Goal: Use online tool/utility: Utilize a website feature to perform a specific function

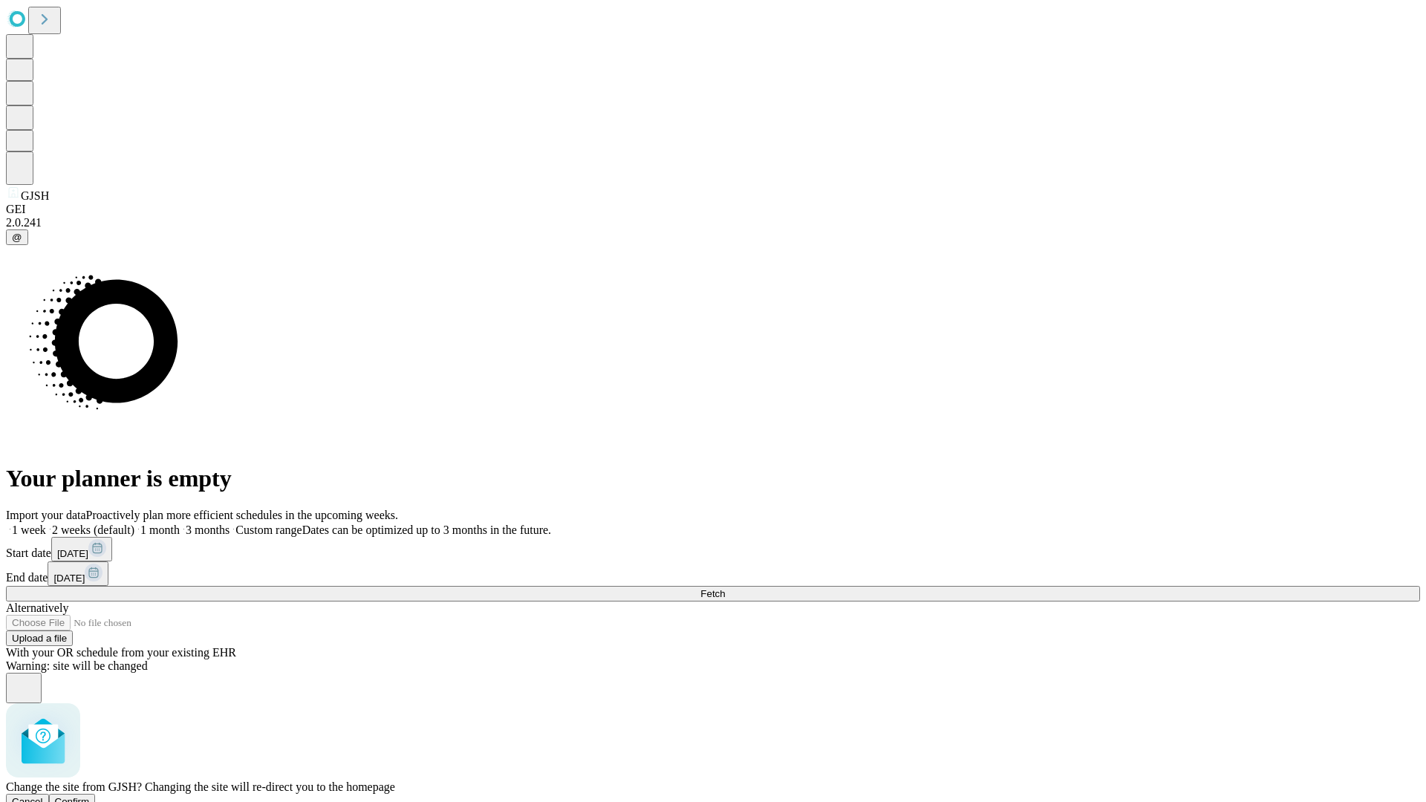
click at [90, 796] on span "Confirm" at bounding box center [72, 801] width 35 height 11
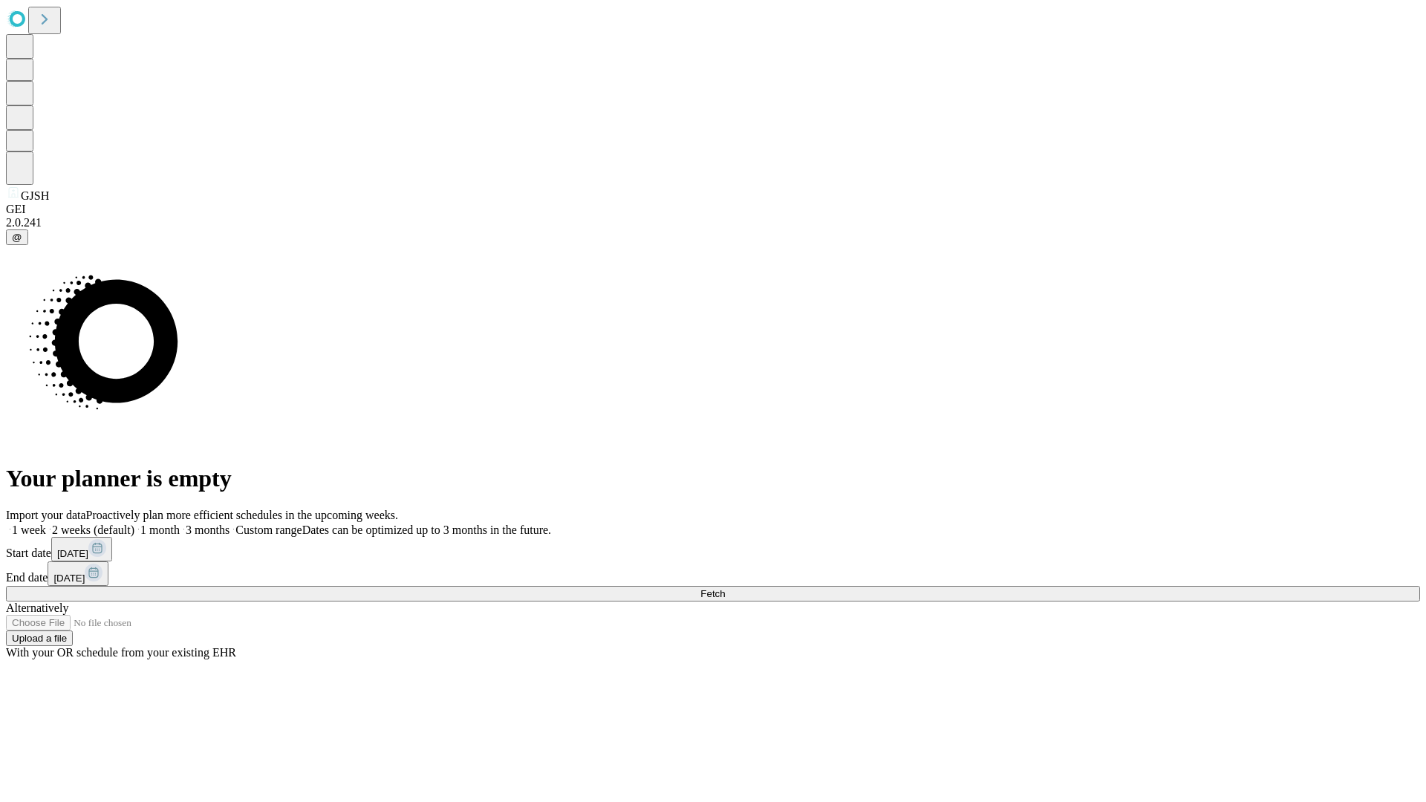
click at [180, 524] on label "1 month" at bounding box center [156, 530] width 45 height 13
click at [725, 588] on span "Fetch" at bounding box center [712, 593] width 25 height 11
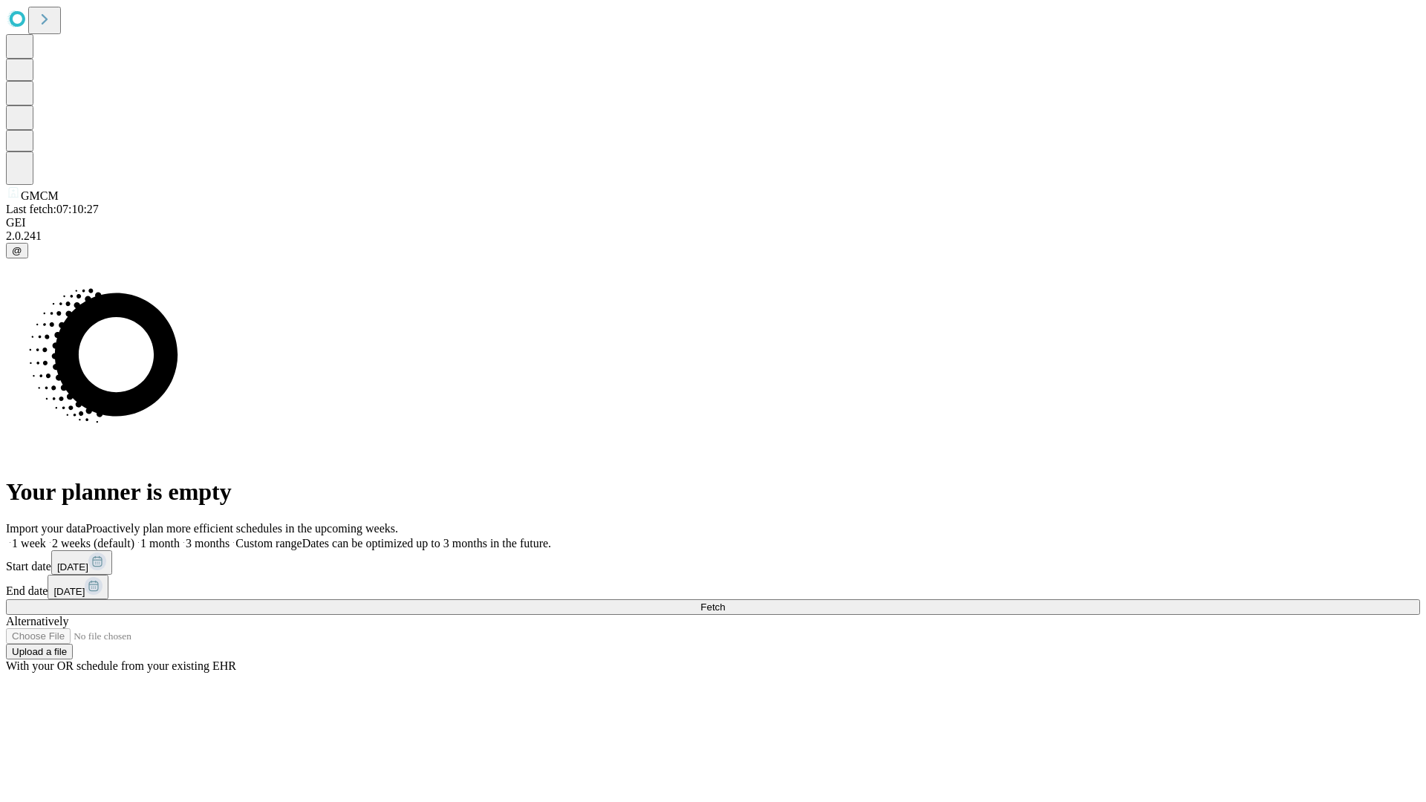
click at [180, 537] on label "1 month" at bounding box center [156, 543] width 45 height 13
click at [725, 601] on span "Fetch" at bounding box center [712, 606] width 25 height 11
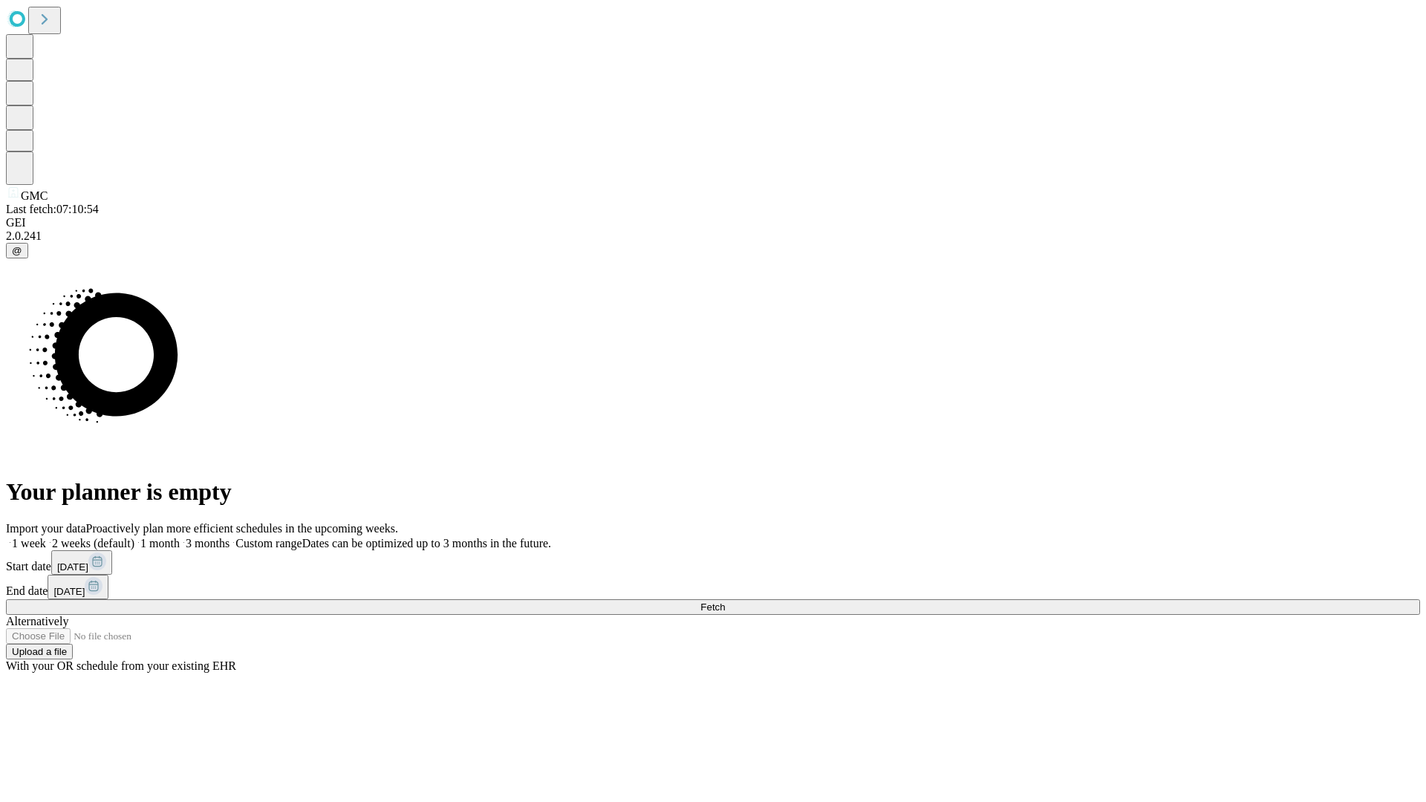
click at [180, 537] on label "1 month" at bounding box center [156, 543] width 45 height 13
click at [725, 601] on span "Fetch" at bounding box center [712, 606] width 25 height 11
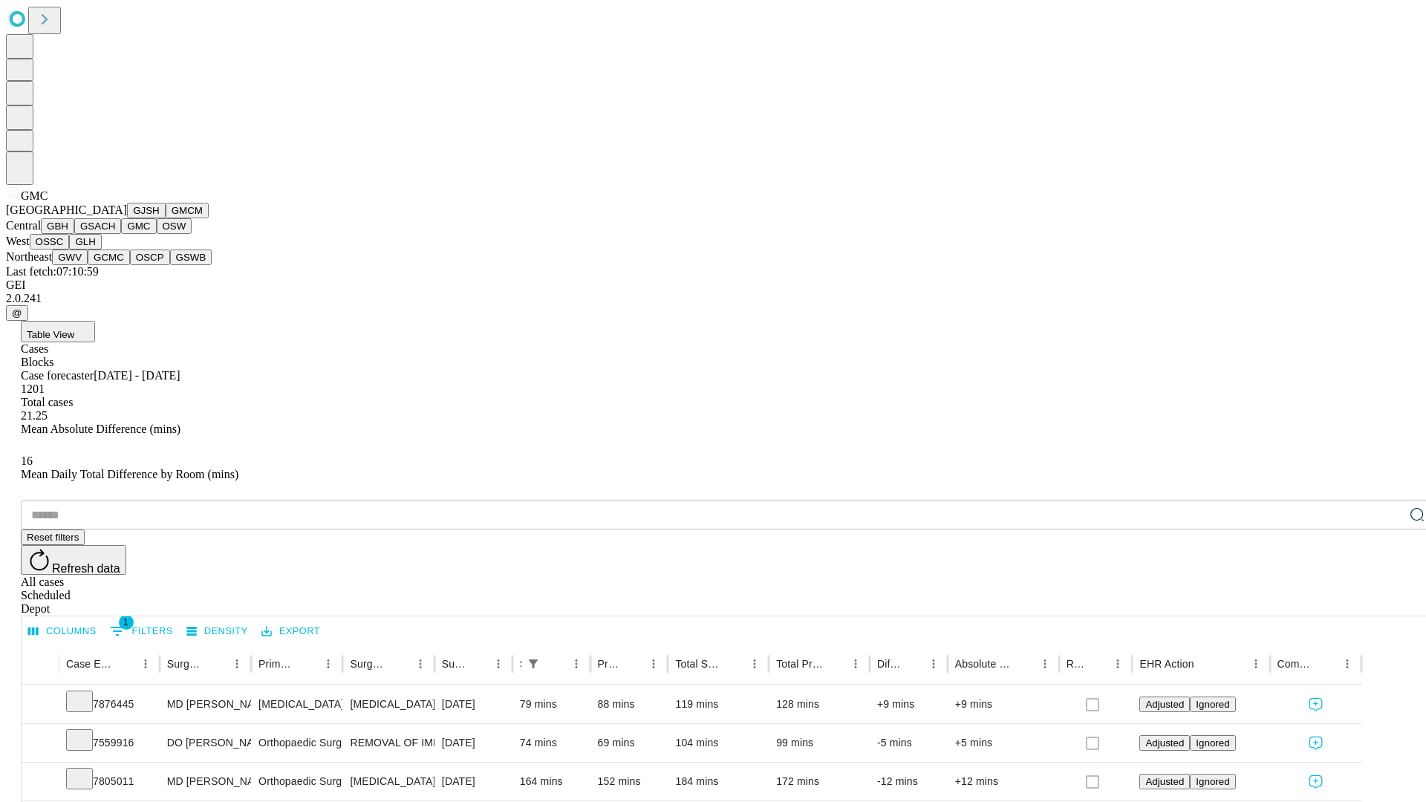
click at [157, 234] on button "OSW" at bounding box center [175, 226] width 36 height 16
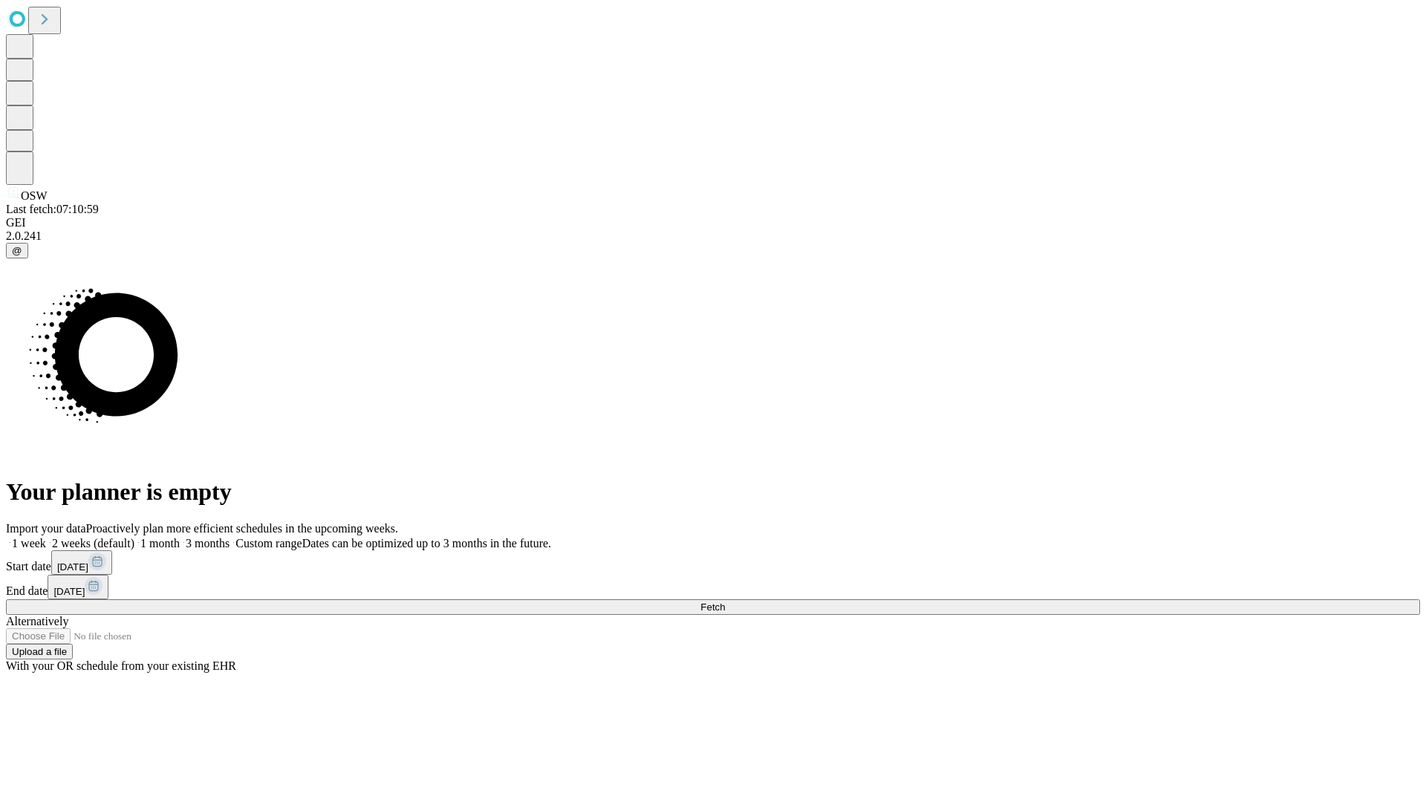
click at [180, 537] on label "1 month" at bounding box center [156, 543] width 45 height 13
click at [725, 601] on span "Fetch" at bounding box center [712, 606] width 25 height 11
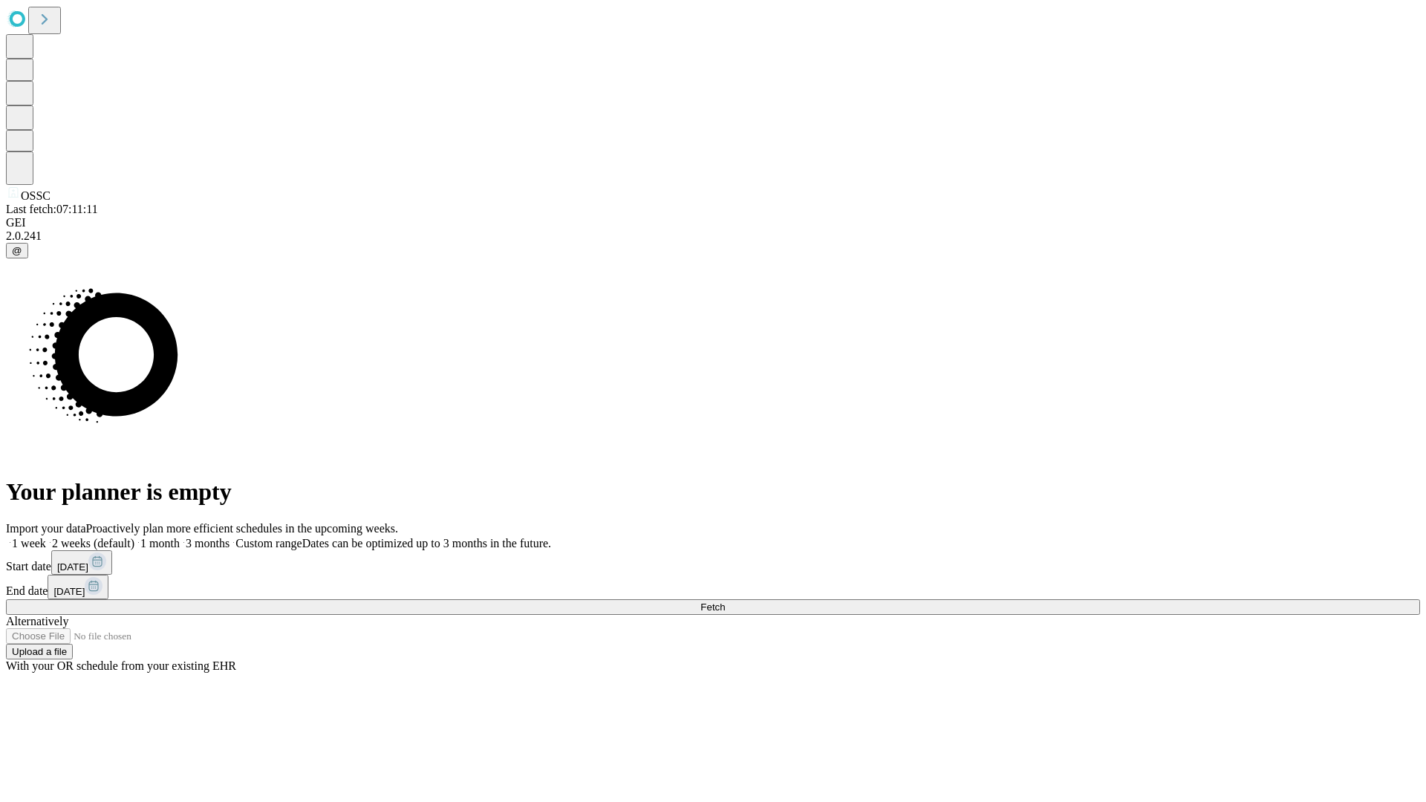
click at [725, 601] on span "Fetch" at bounding box center [712, 606] width 25 height 11
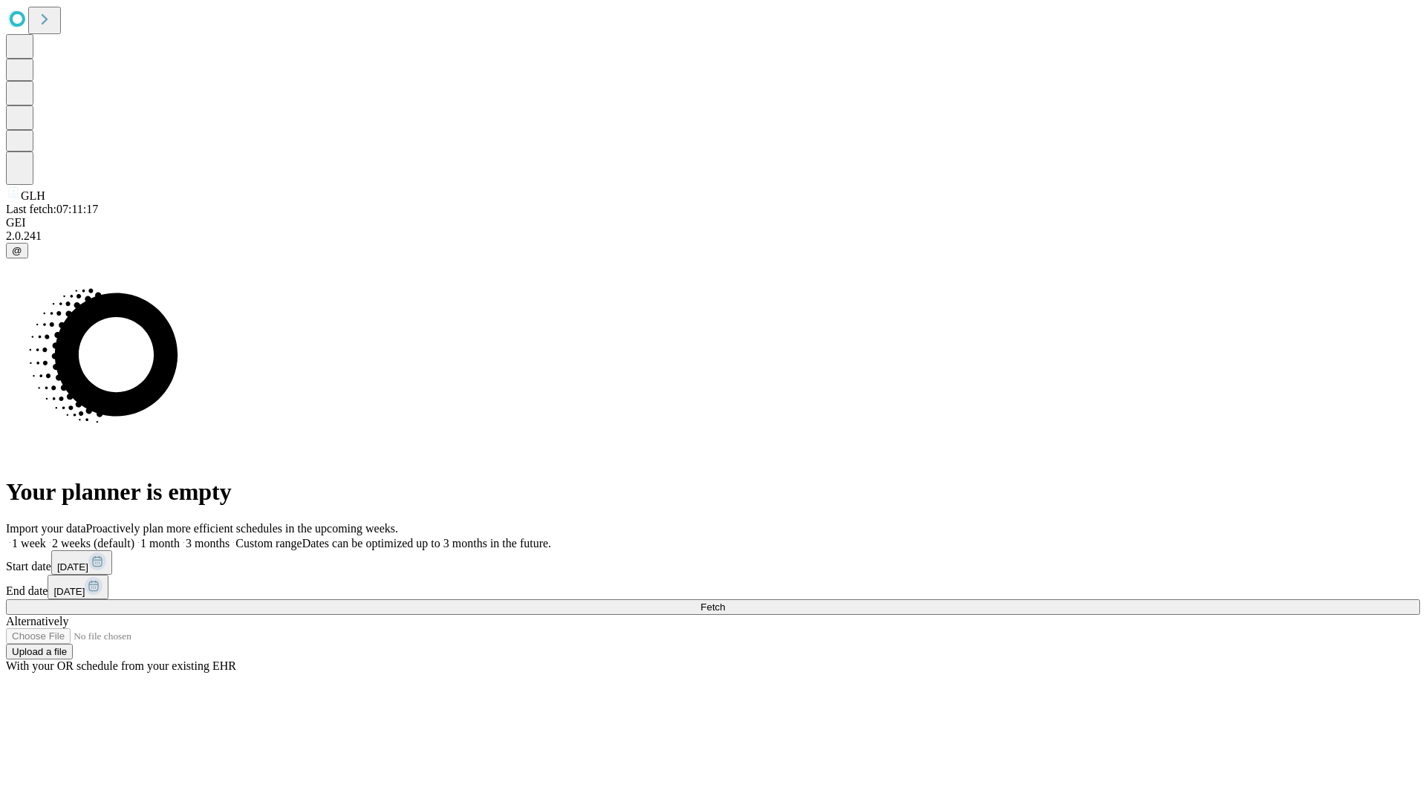
click at [180, 537] on label "1 month" at bounding box center [156, 543] width 45 height 13
click at [725, 601] on span "Fetch" at bounding box center [712, 606] width 25 height 11
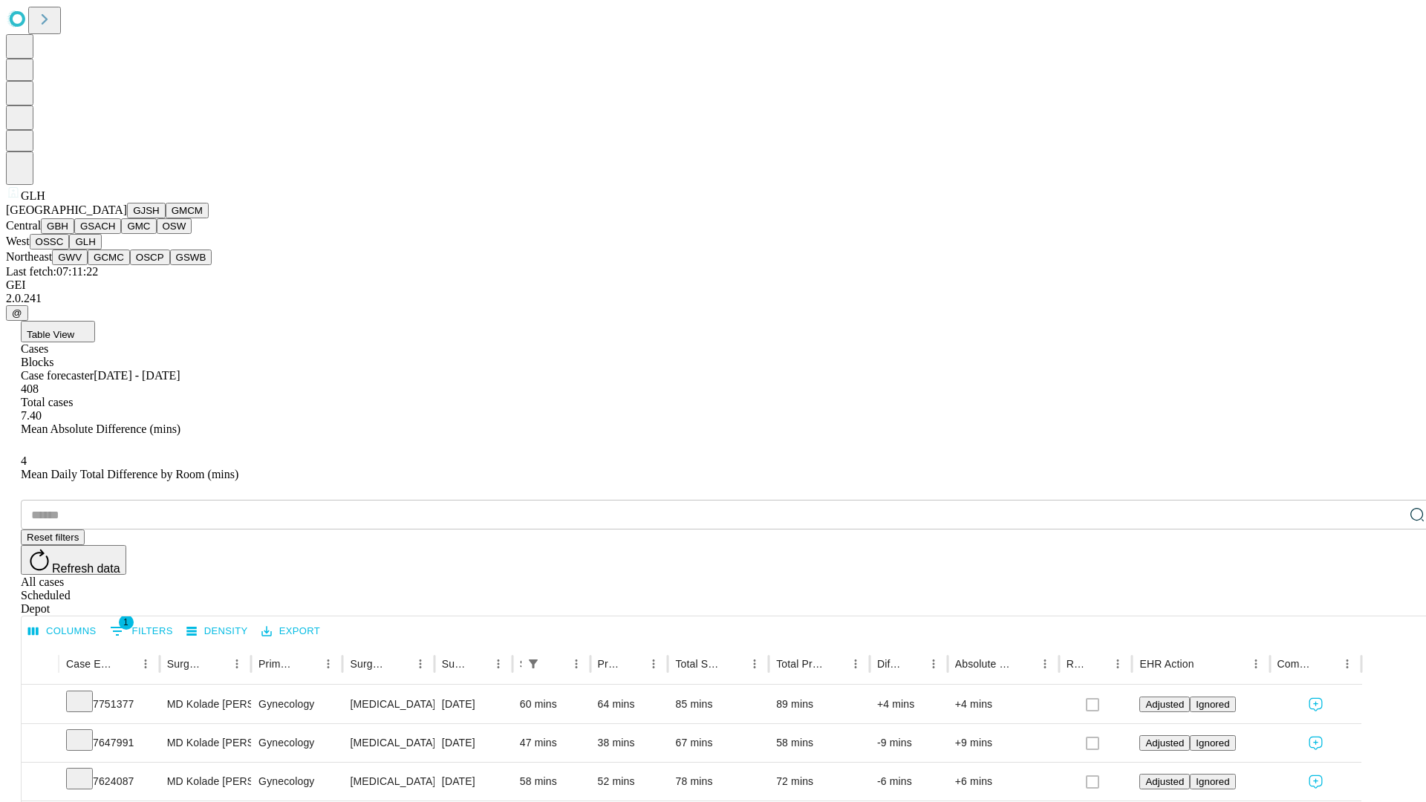
click at [88, 265] on button "GWV" at bounding box center [70, 257] width 36 height 16
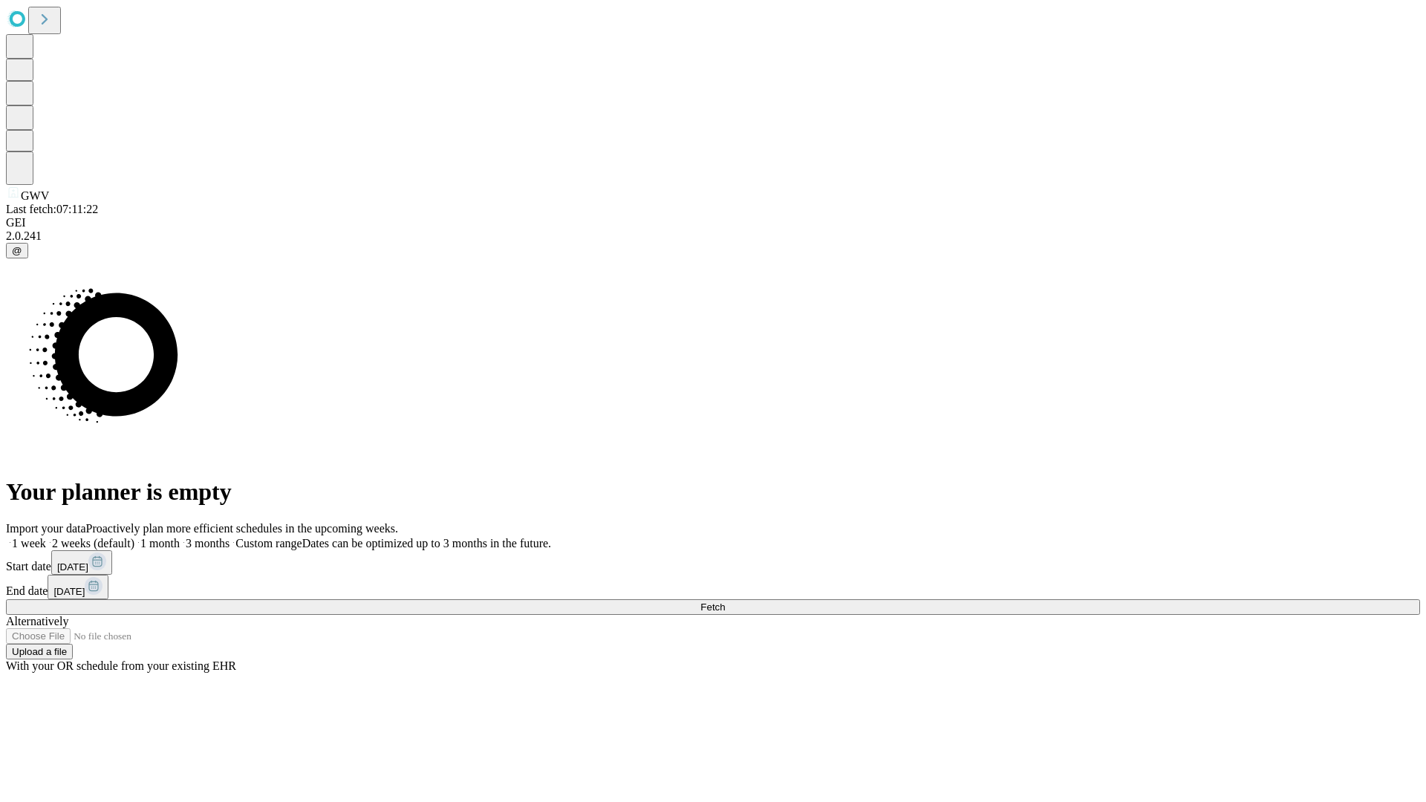
click at [180, 537] on label "1 month" at bounding box center [156, 543] width 45 height 13
click at [725, 601] on span "Fetch" at bounding box center [712, 606] width 25 height 11
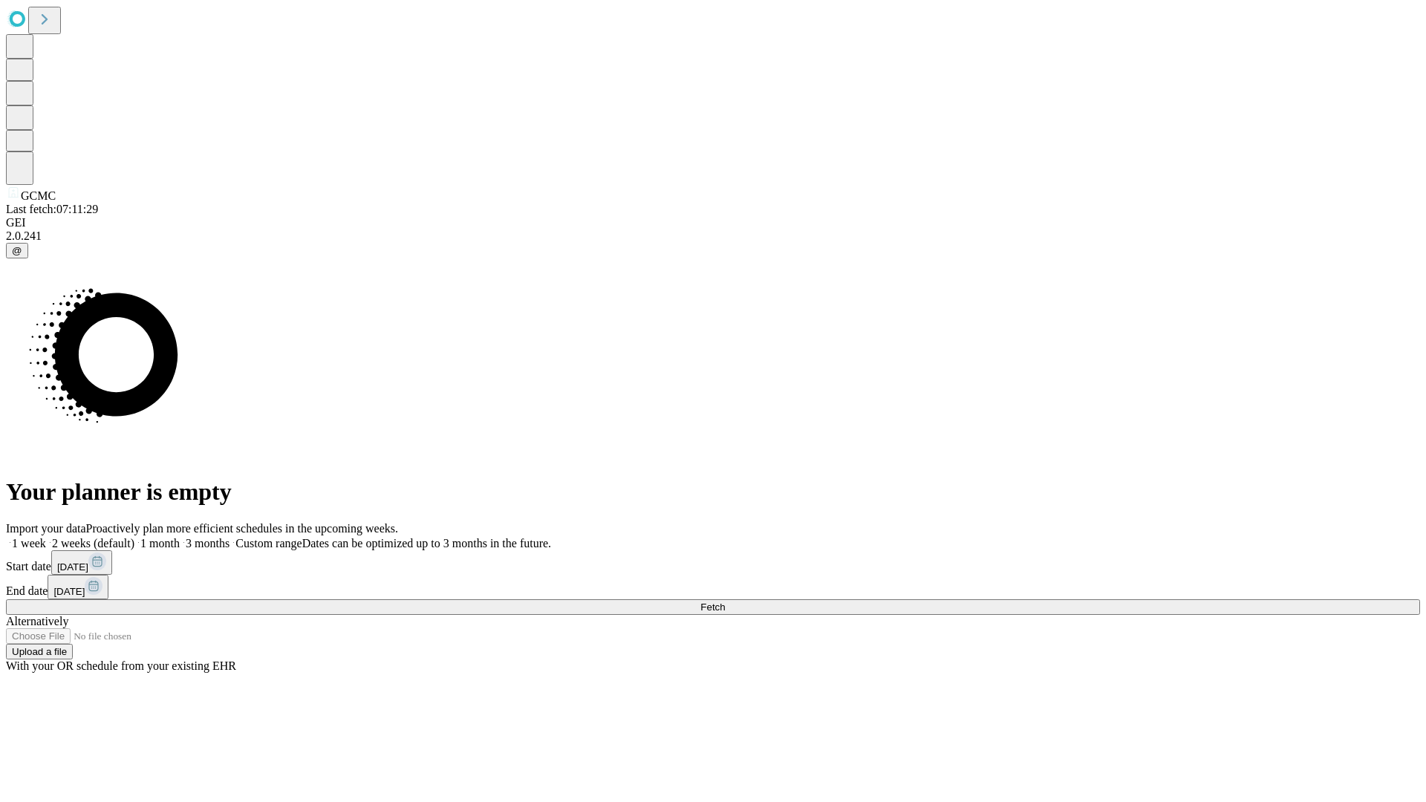
click at [180, 537] on label "1 month" at bounding box center [156, 543] width 45 height 13
click at [725, 601] on span "Fetch" at bounding box center [712, 606] width 25 height 11
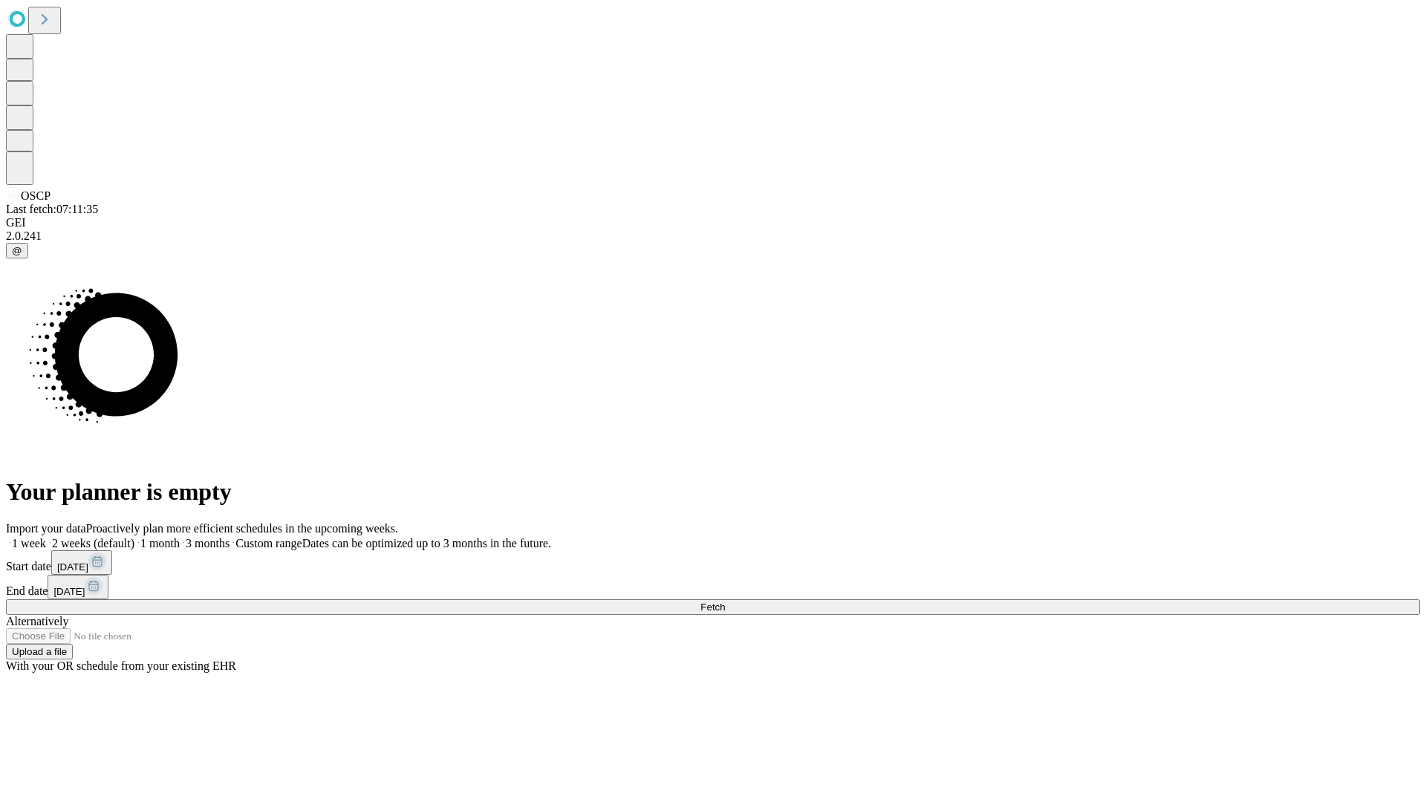
click at [725, 601] on span "Fetch" at bounding box center [712, 606] width 25 height 11
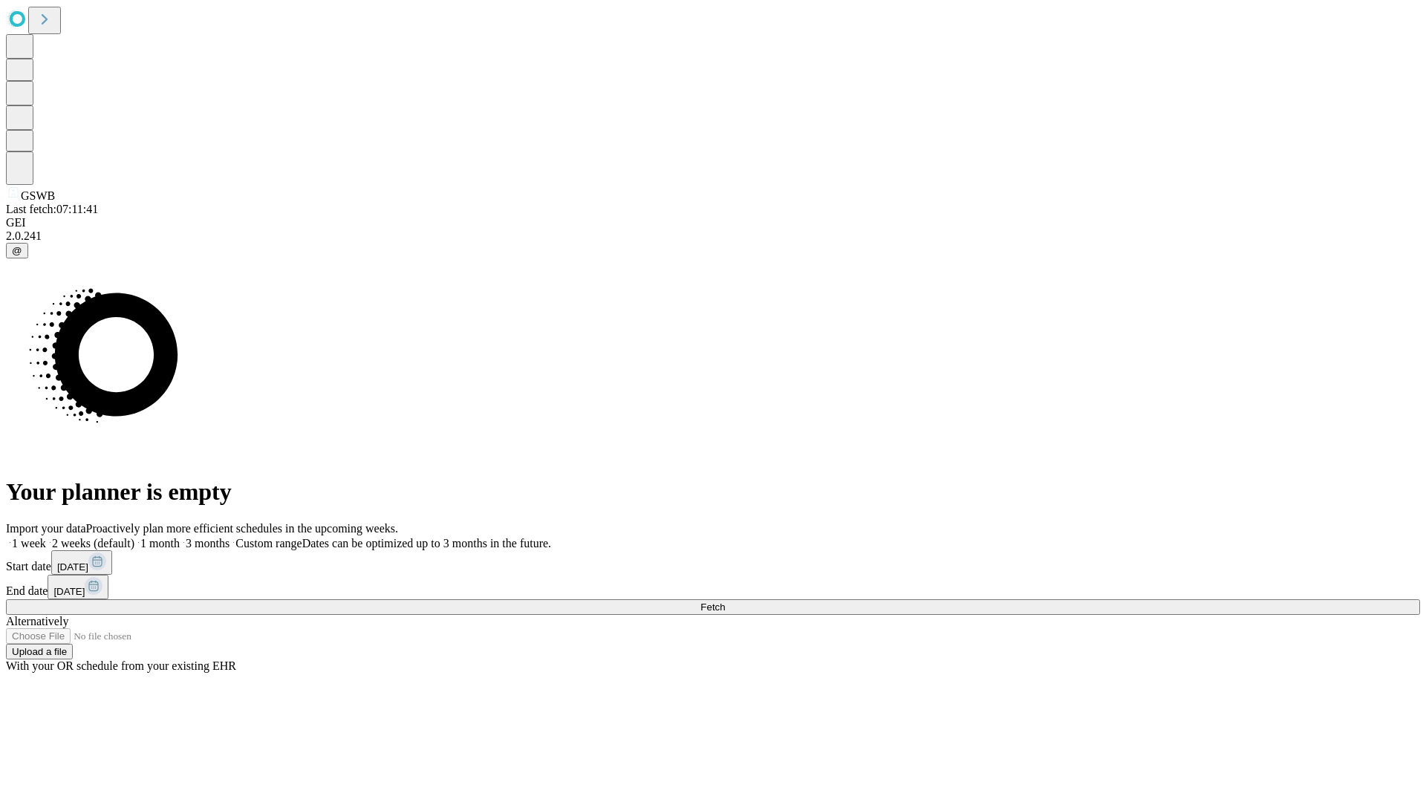
click at [180, 537] on label "1 month" at bounding box center [156, 543] width 45 height 13
click at [725, 601] on span "Fetch" at bounding box center [712, 606] width 25 height 11
